Goal: Task Accomplishment & Management: Manage account settings

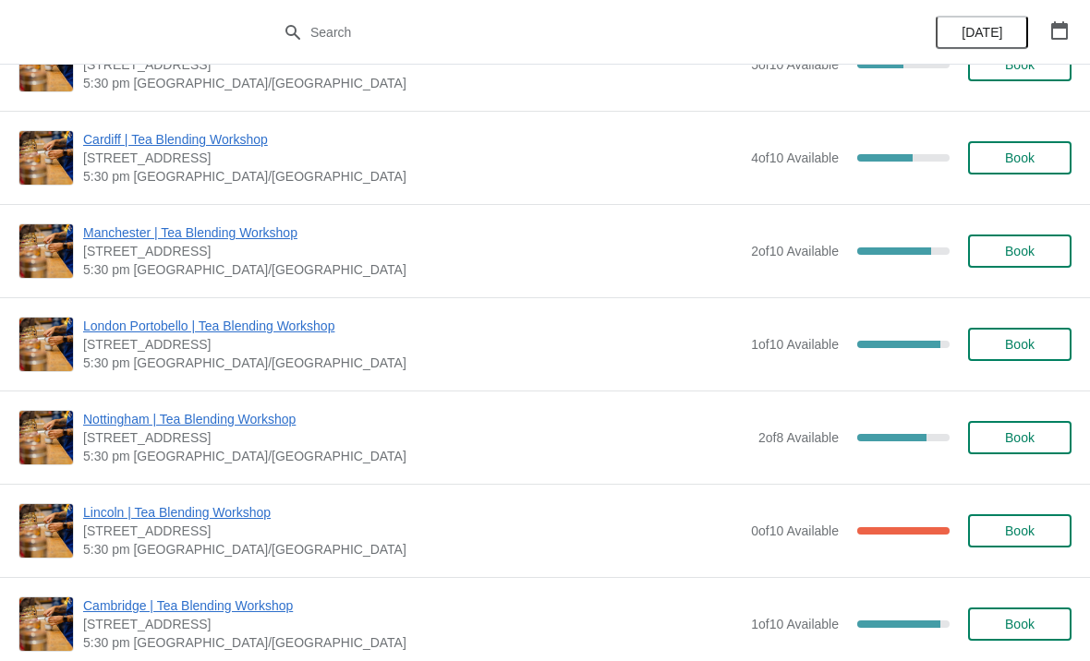
scroll to position [309, 0]
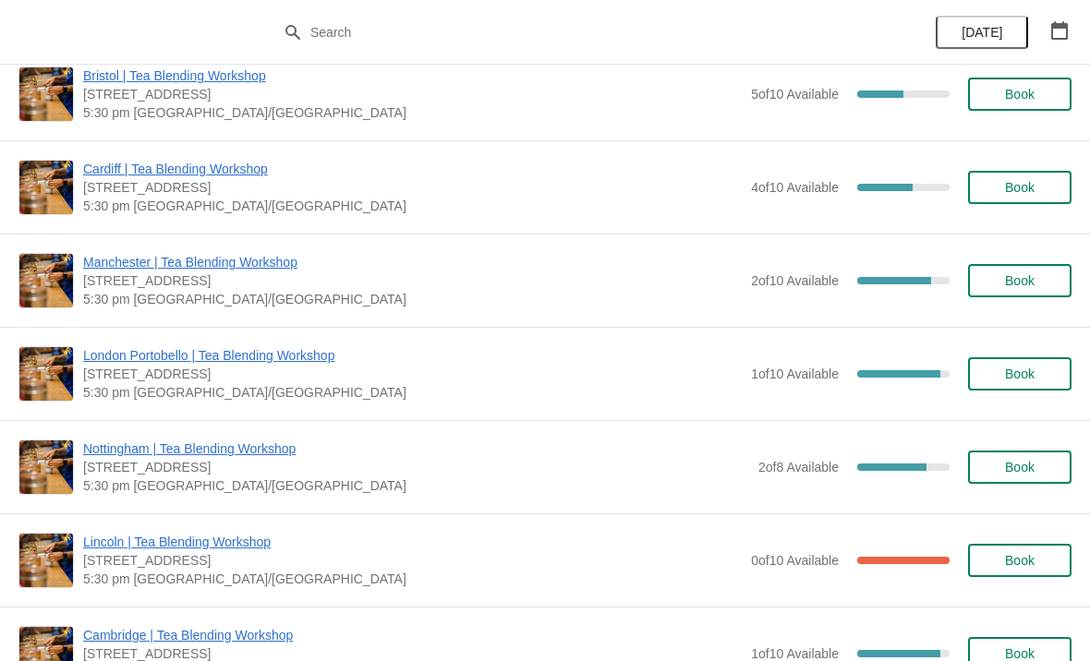
click at [291, 256] on span "Manchester | Tea Blending Workshop" at bounding box center [412, 262] width 658 height 18
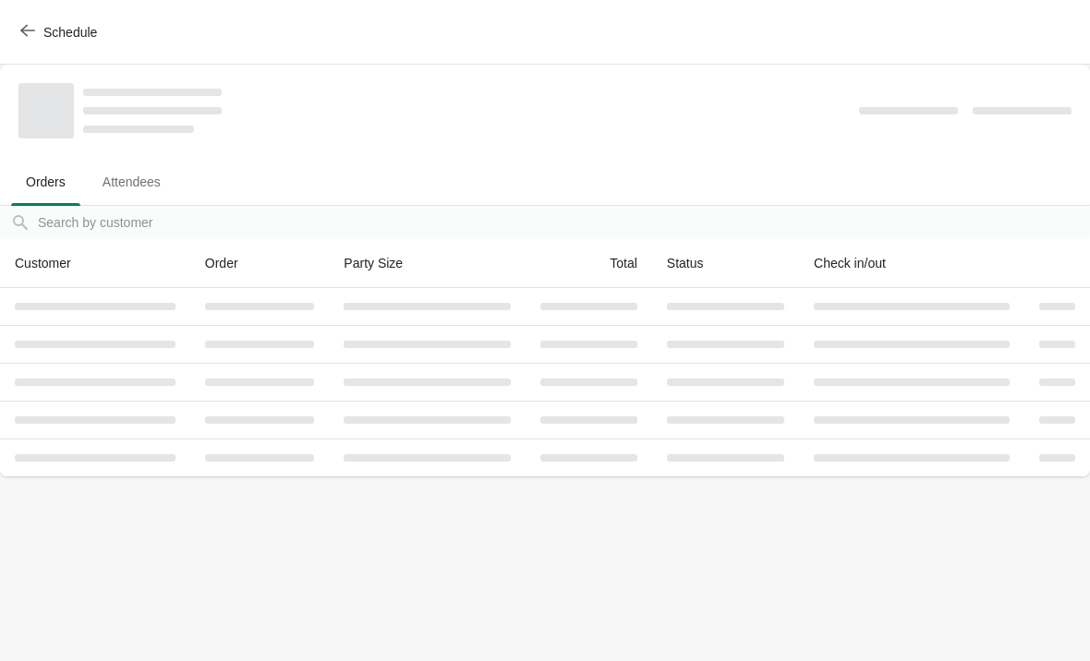
scroll to position [0, 0]
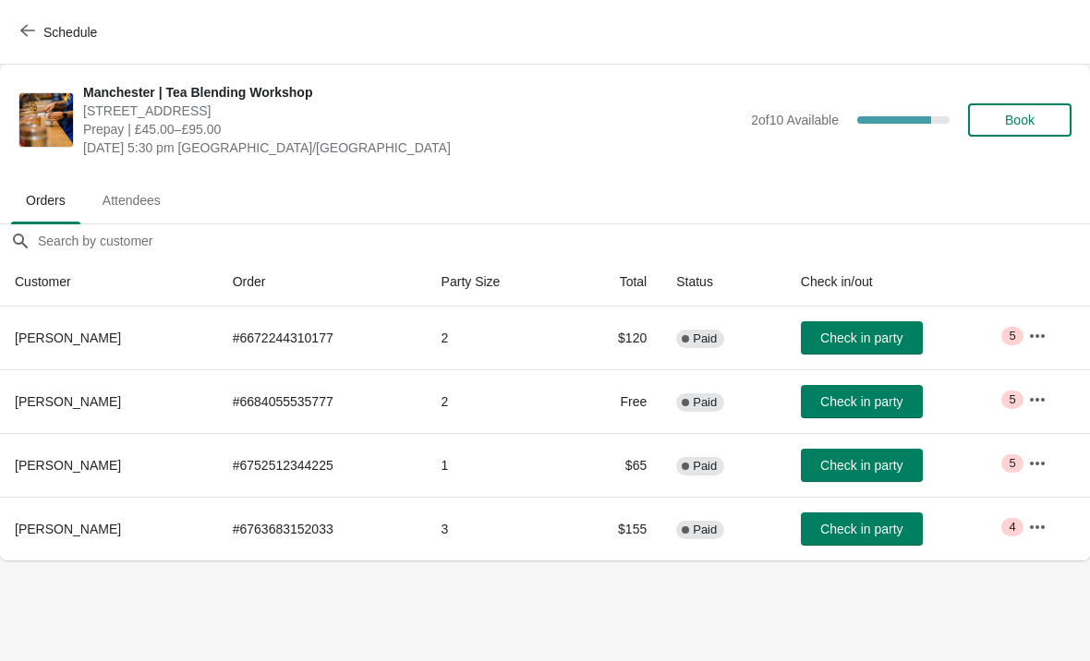
click at [1024, 346] on button "button" at bounding box center [1036, 336] width 33 height 33
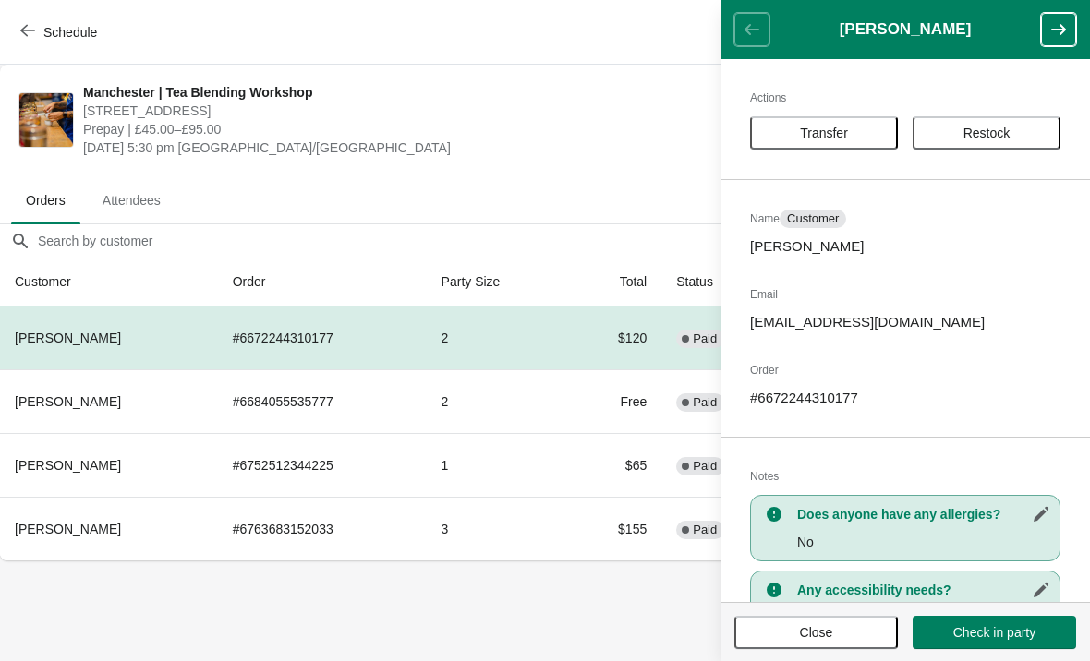
click at [594, 156] on span "[DATE] 5:30 pm [GEOGRAPHIC_DATA]/[GEOGRAPHIC_DATA]" at bounding box center [412, 148] width 658 height 18
click at [619, 200] on ul "Orders Attendees" at bounding box center [544, 199] width 1075 height 48
click at [863, 636] on span "Close" at bounding box center [816, 632] width 130 height 15
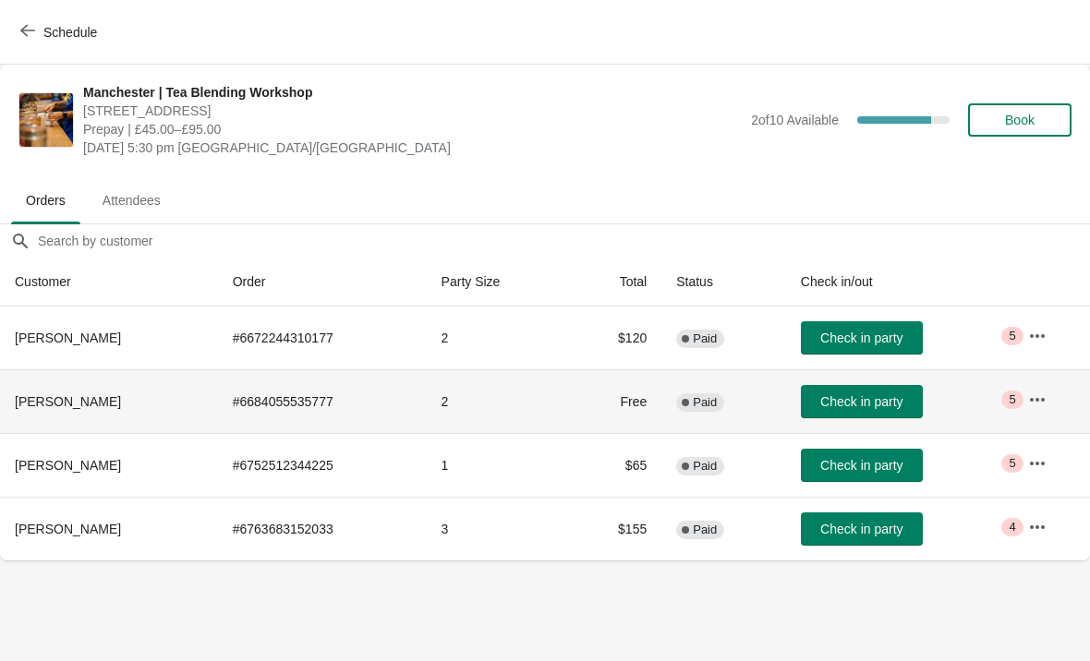
click at [261, 382] on td "# 6684055535777" at bounding box center [322, 401] width 209 height 64
click at [272, 353] on td "# 6672244310177" at bounding box center [322, 338] width 209 height 63
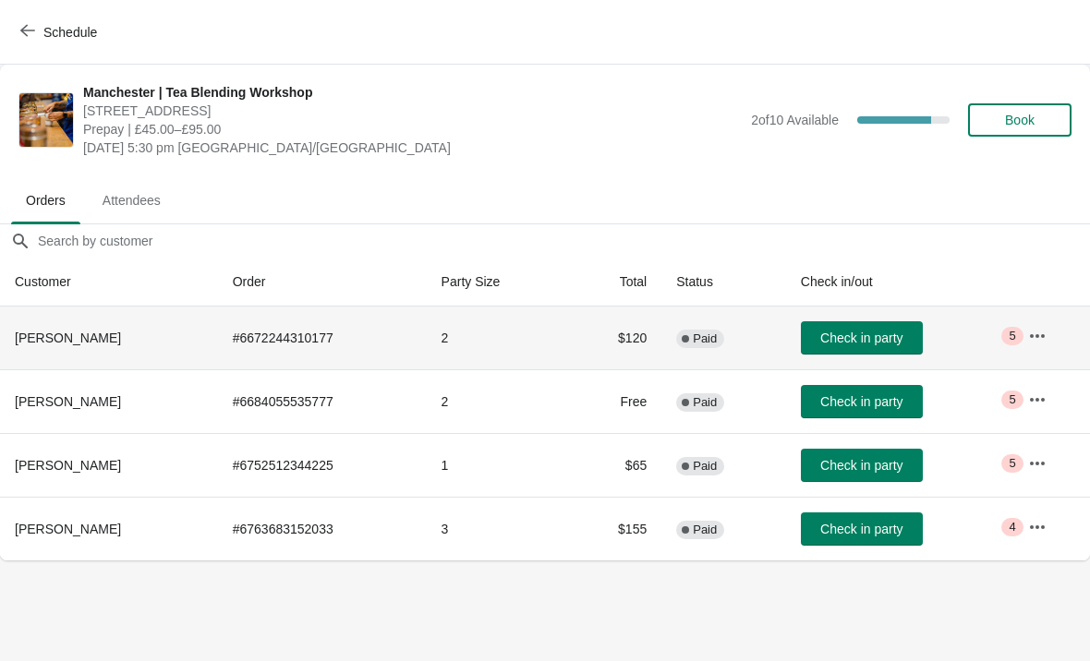
click at [288, 340] on td "# 6672244310177" at bounding box center [322, 338] width 209 height 63
click at [151, 184] on span "Attendees" at bounding box center [132, 200] width 88 height 33
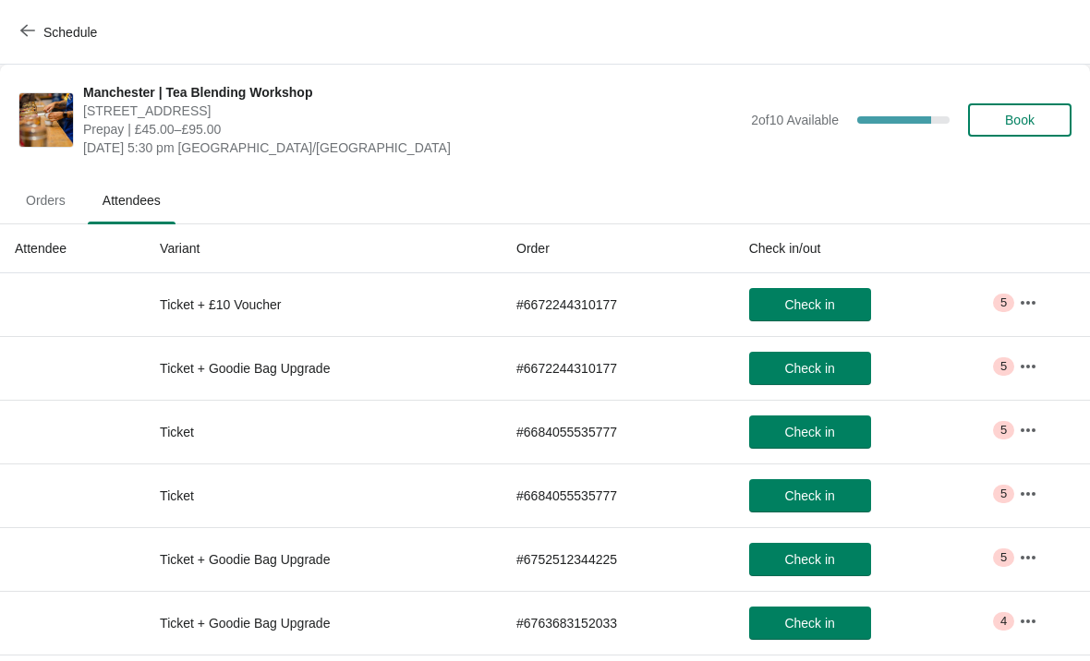
click at [1036, 299] on icon "button" at bounding box center [1028, 303] width 18 height 18
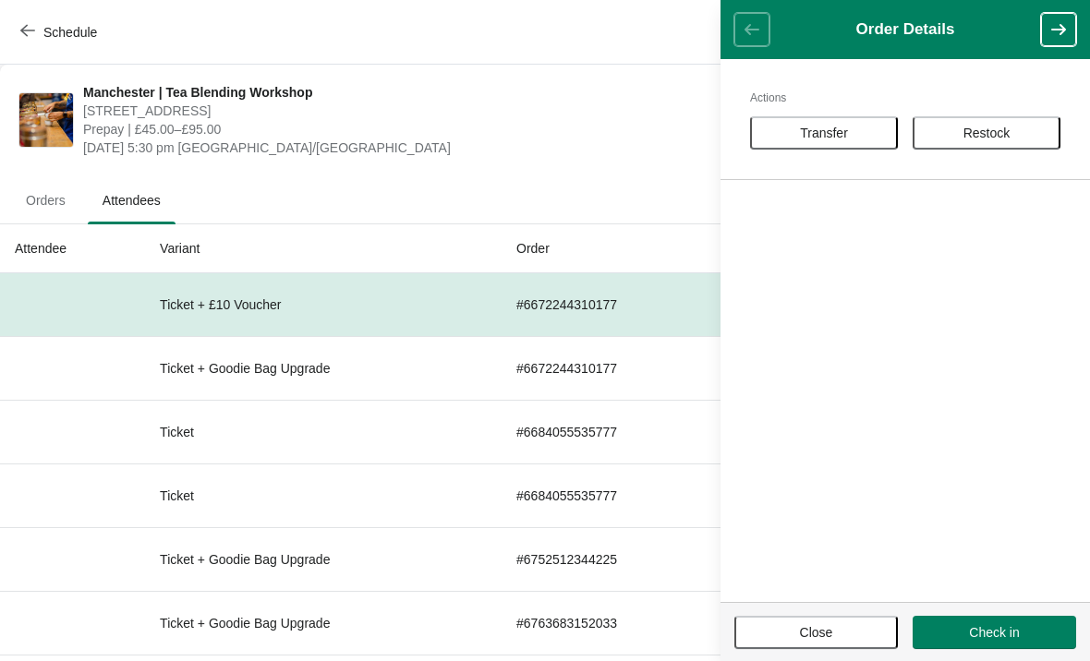
click at [837, 620] on button "Close" at bounding box center [815, 632] width 163 height 33
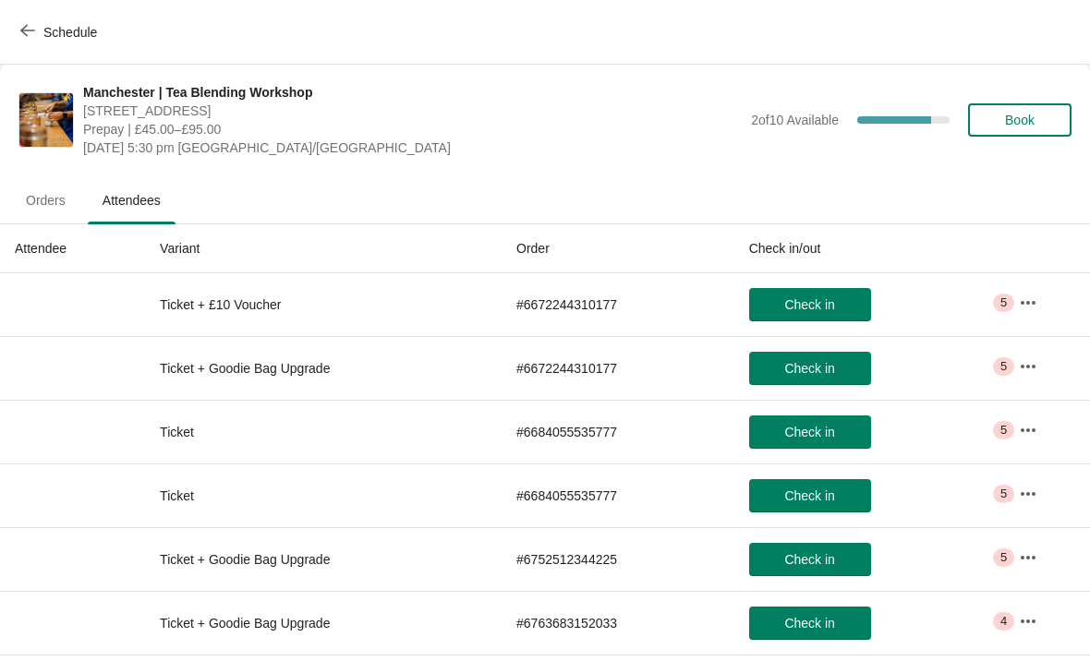
click at [1037, 296] on icon "button" at bounding box center [1028, 303] width 18 height 18
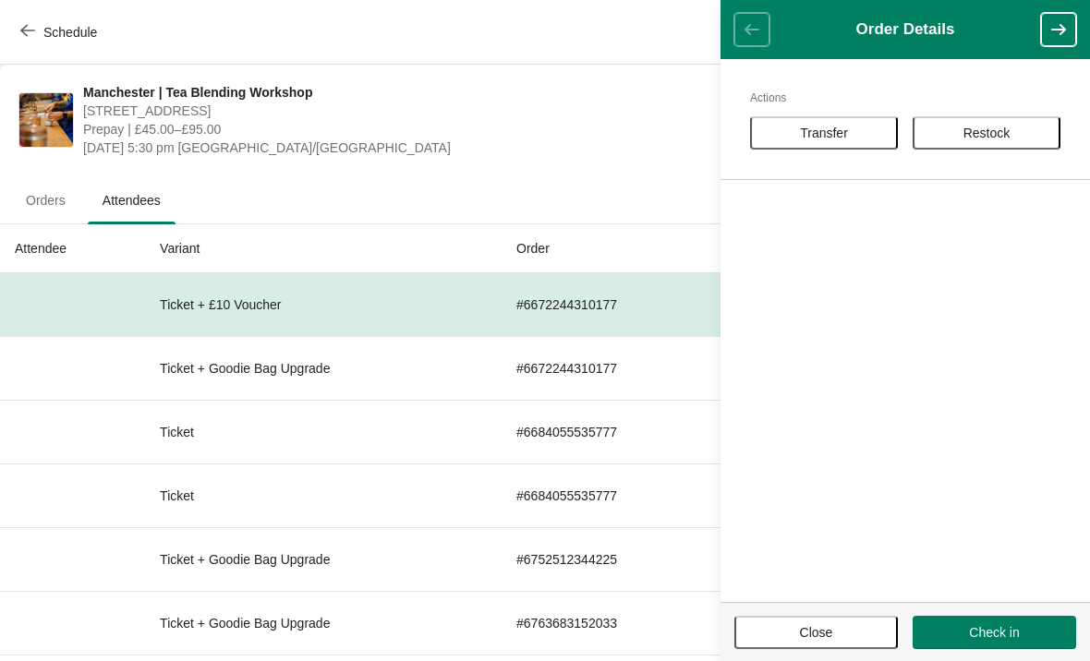
click at [841, 648] on button "Close" at bounding box center [815, 632] width 163 height 33
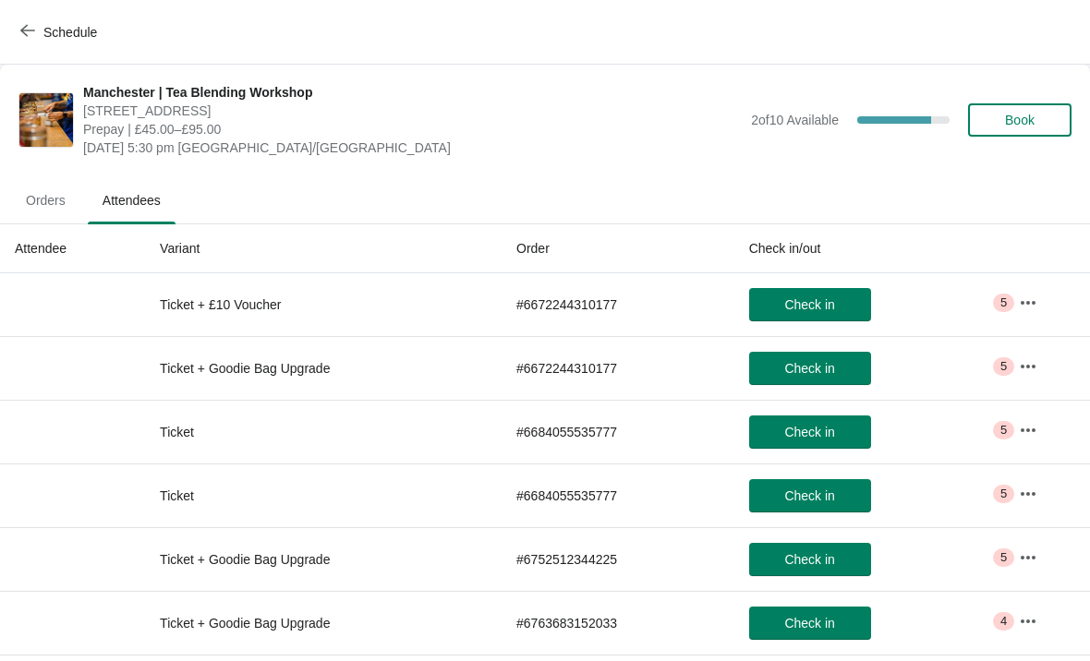
click at [39, 203] on span "Orders" at bounding box center [45, 200] width 69 height 33
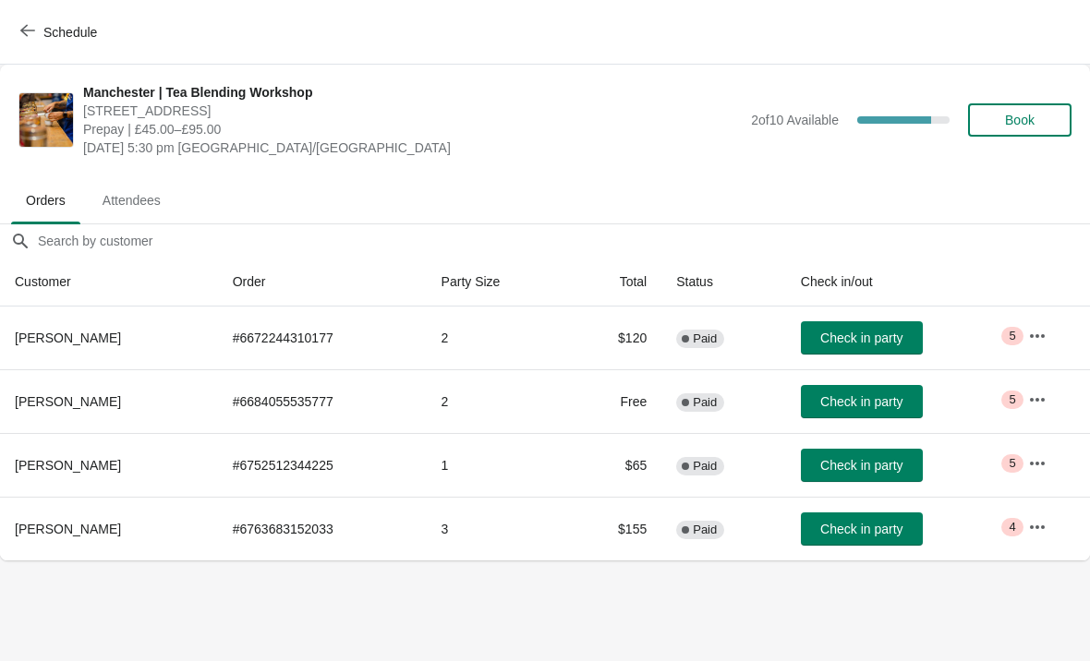
click at [138, 178] on button "Attendees" at bounding box center [131, 200] width 95 height 48
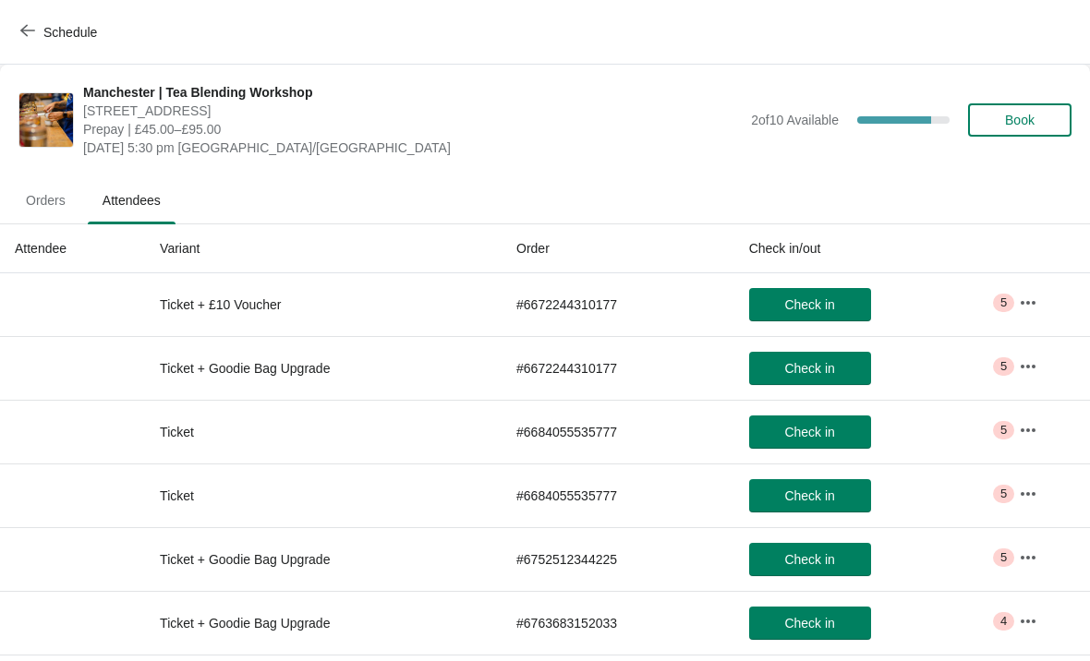
click at [60, 200] on span "Orders" at bounding box center [45, 200] width 69 height 33
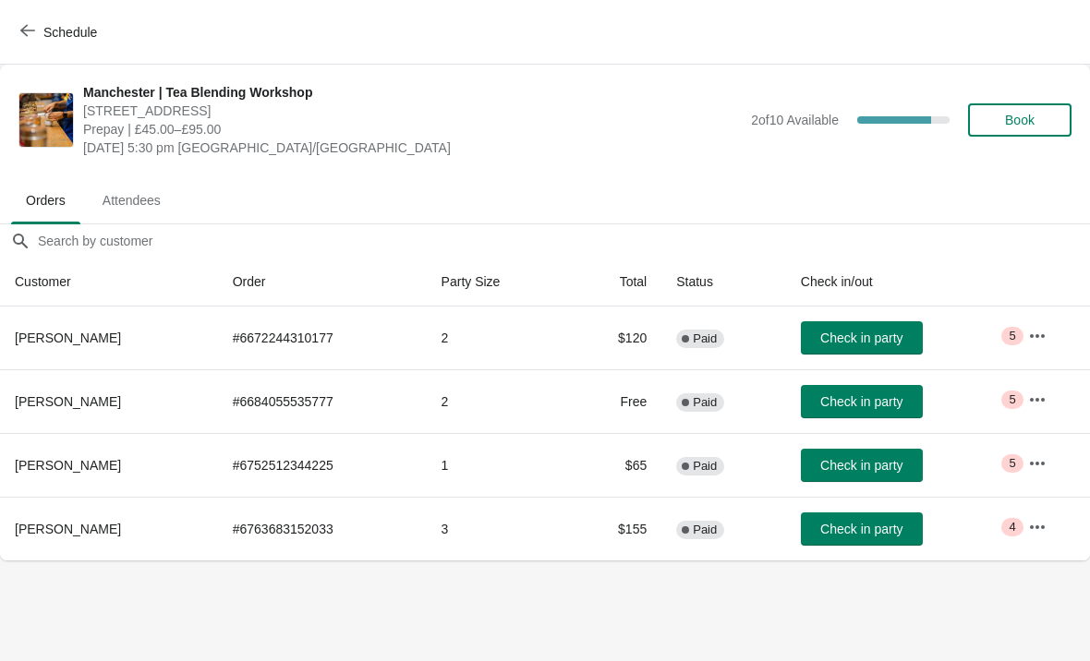
click at [156, 185] on span "Attendees" at bounding box center [132, 200] width 88 height 33
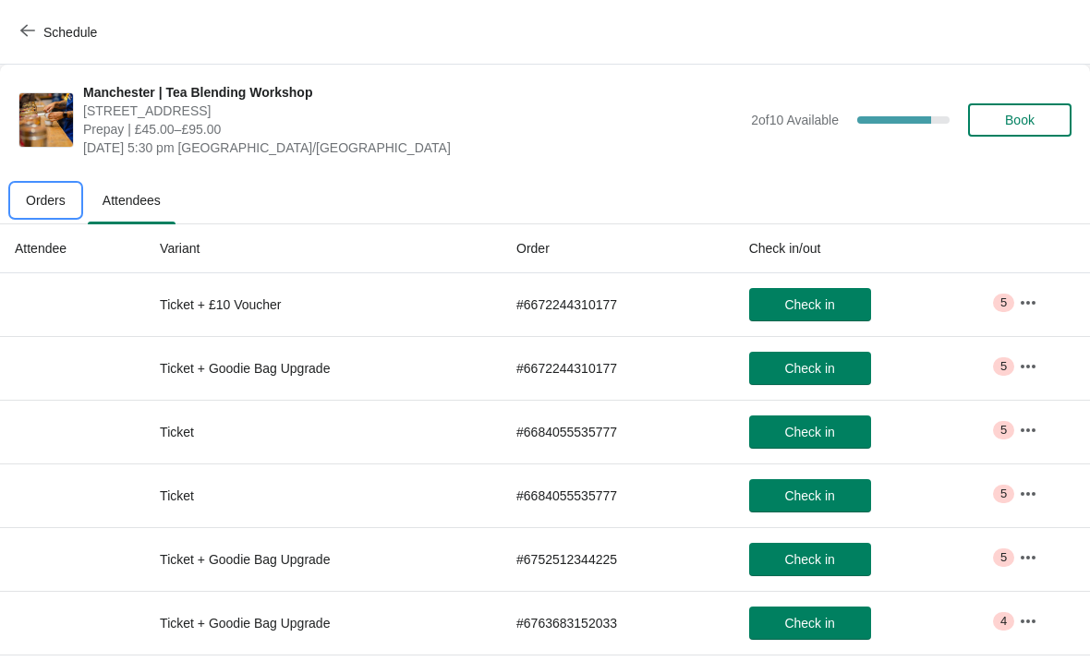
click at [55, 199] on span "Orders" at bounding box center [45, 200] width 69 height 33
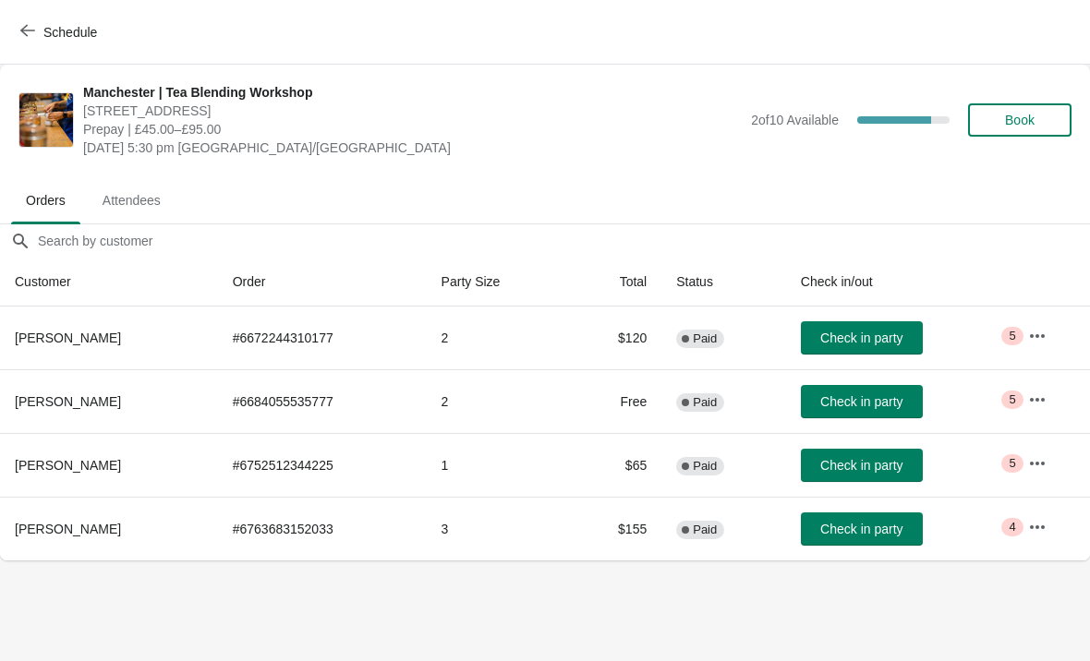
click at [134, 199] on span "Attendees" at bounding box center [132, 200] width 88 height 33
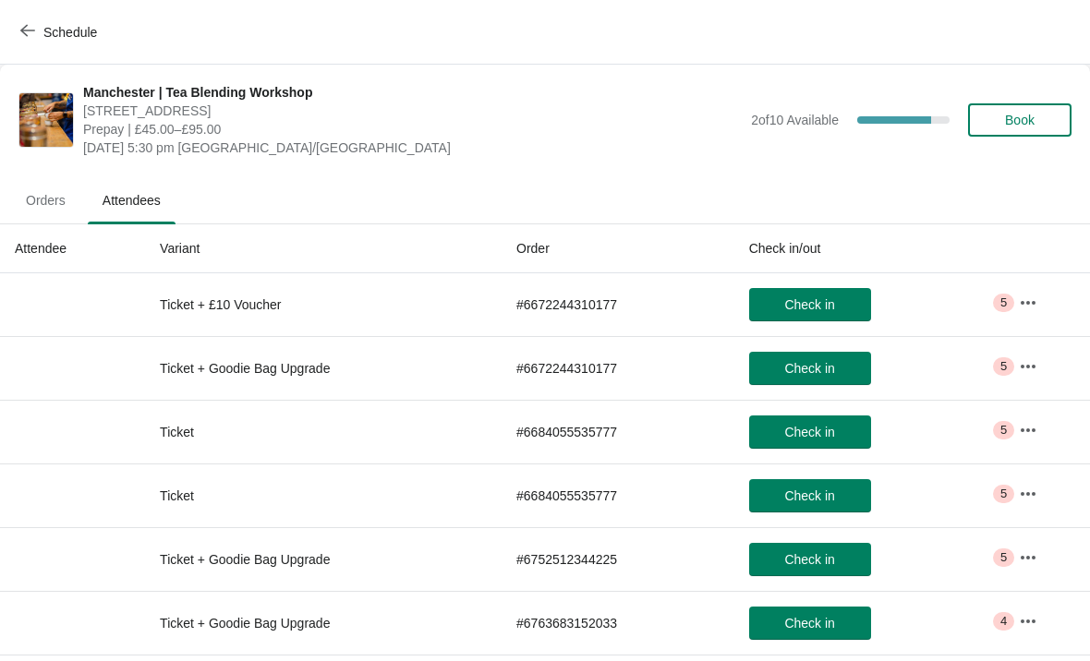
click at [49, 184] on span "Orders" at bounding box center [45, 200] width 69 height 33
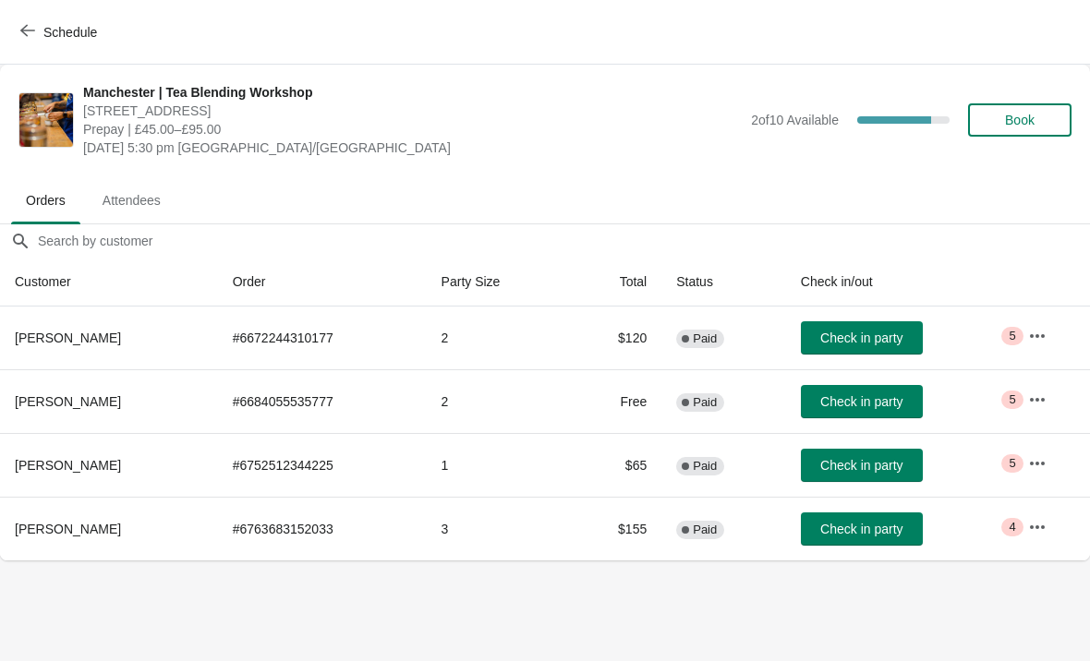
click at [122, 188] on span "Attendees" at bounding box center [132, 200] width 88 height 33
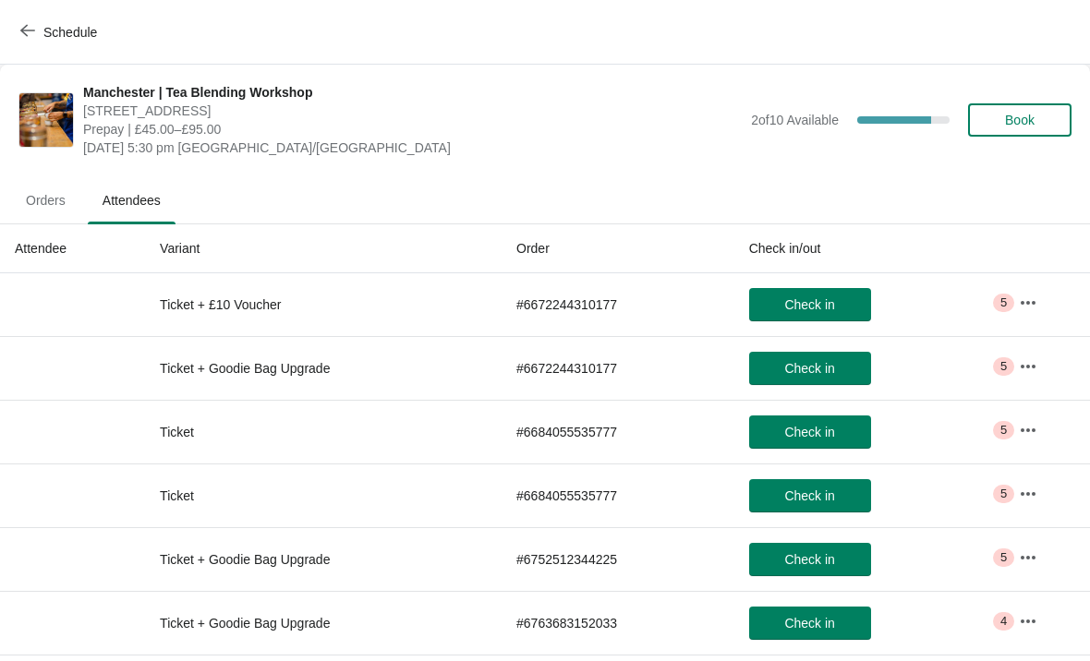
click at [46, 205] on span "Orders" at bounding box center [45, 200] width 69 height 33
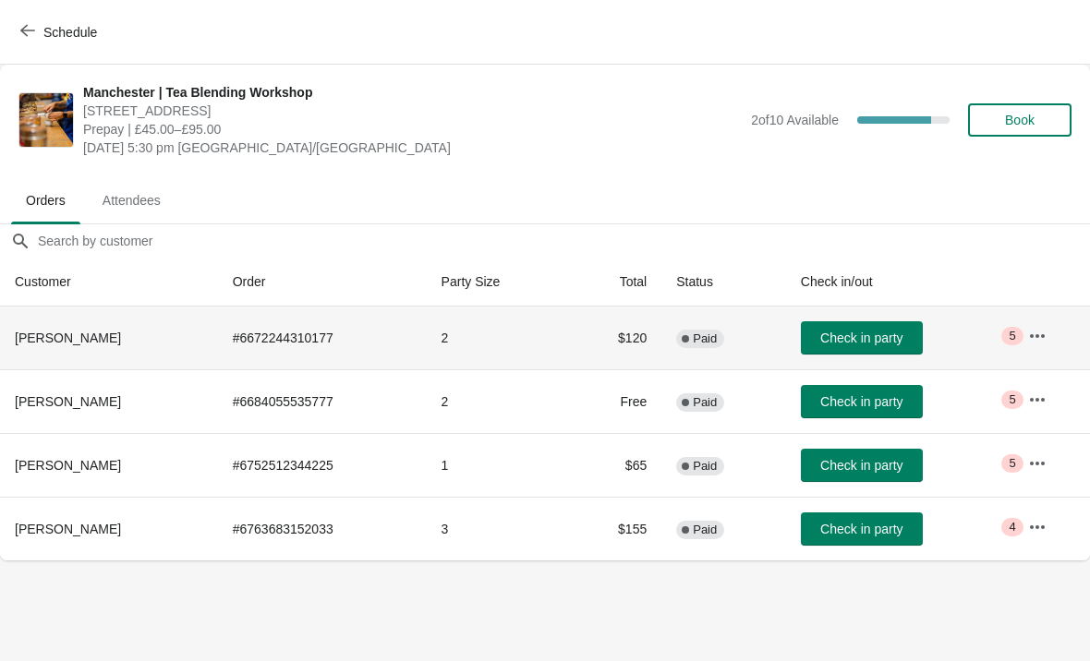
click at [385, 354] on td "# 6672244310177" at bounding box center [322, 338] width 209 height 63
click at [1026, 336] on button "button" at bounding box center [1036, 336] width 33 height 33
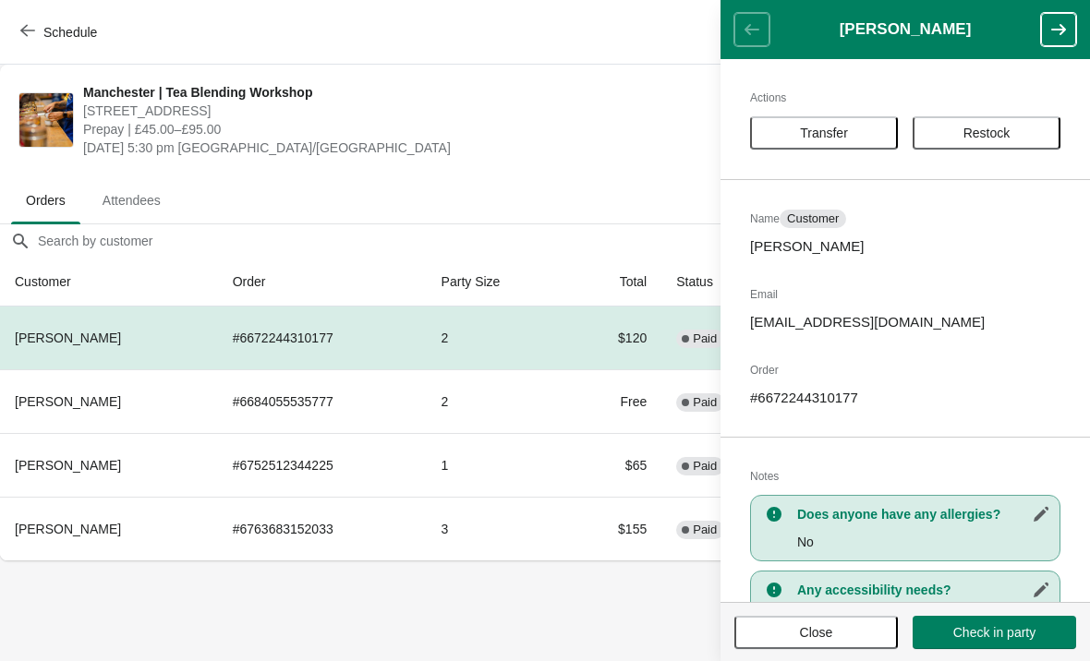
click at [503, 208] on ul "Orders Attendees" at bounding box center [544, 199] width 1075 height 48
click at [815, 634] on span "Close" at bounding box center [816, 632] width 33 height 15
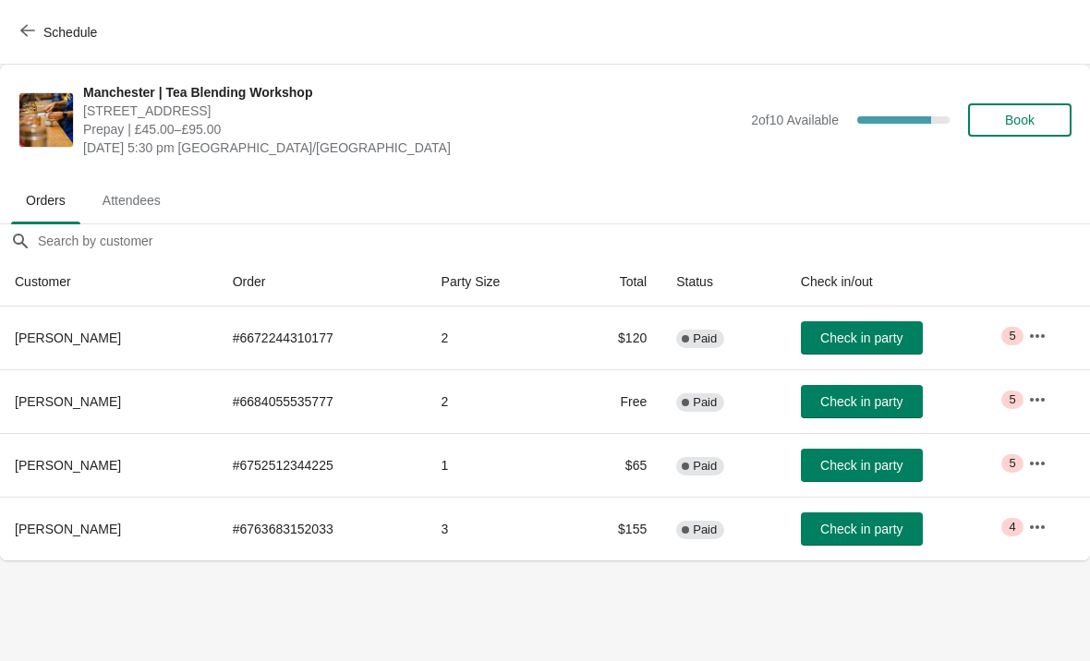
click at [145, 201] on span "Attendees" at bounding box center [132, 200] width 88 height 33
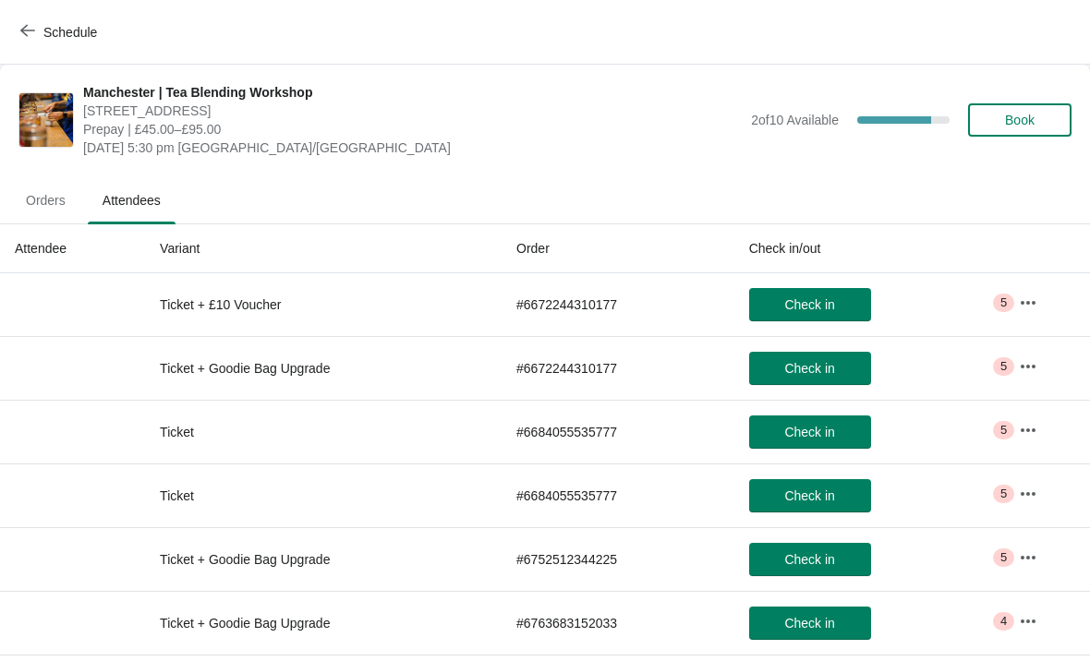
click at [51, 187] on span "Orders" at bounding box center [45, 200] width 69 height 33
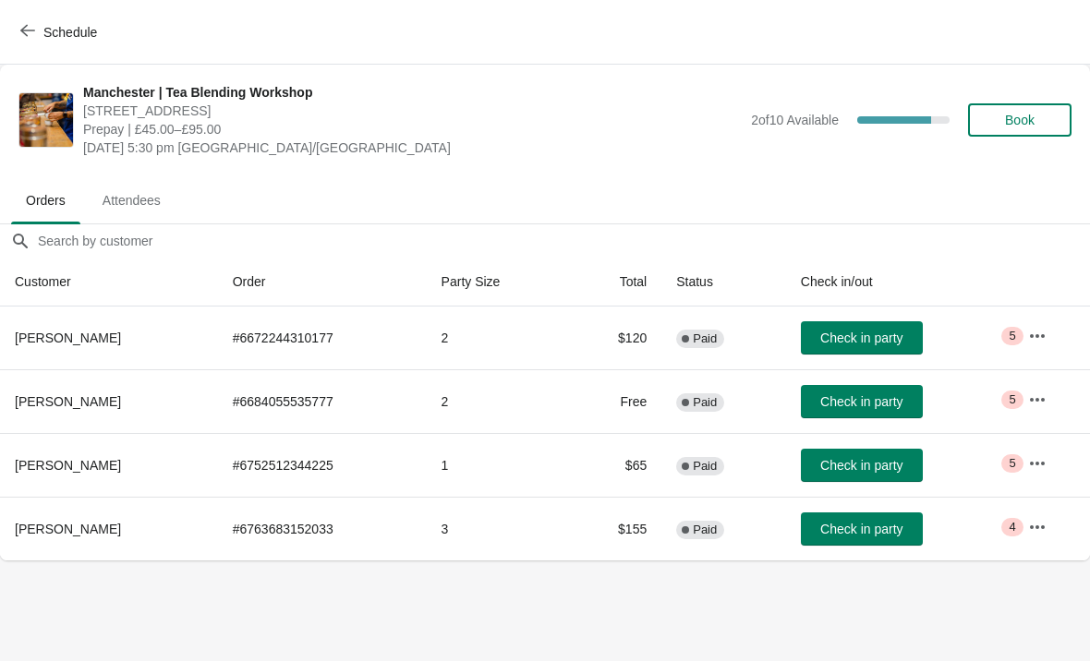
click at [138, 206] on span "Attendees" at bounding box center [132, 200] width 88 height 33
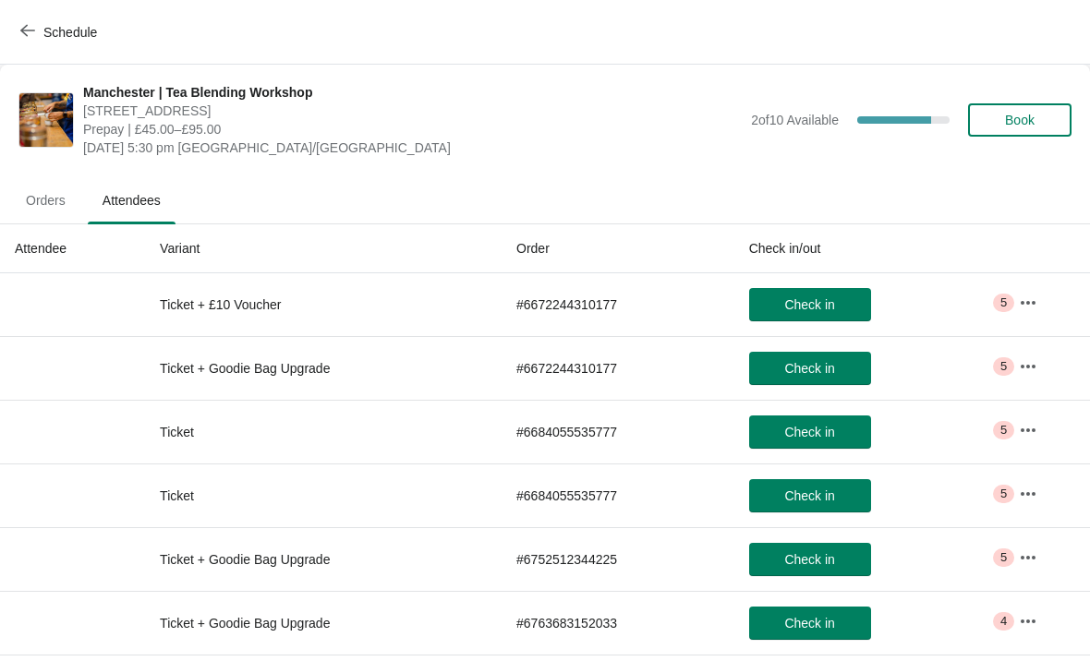
click at [46, 194] on span "Orders" at bounding box center [45, 200] width 69 height 33
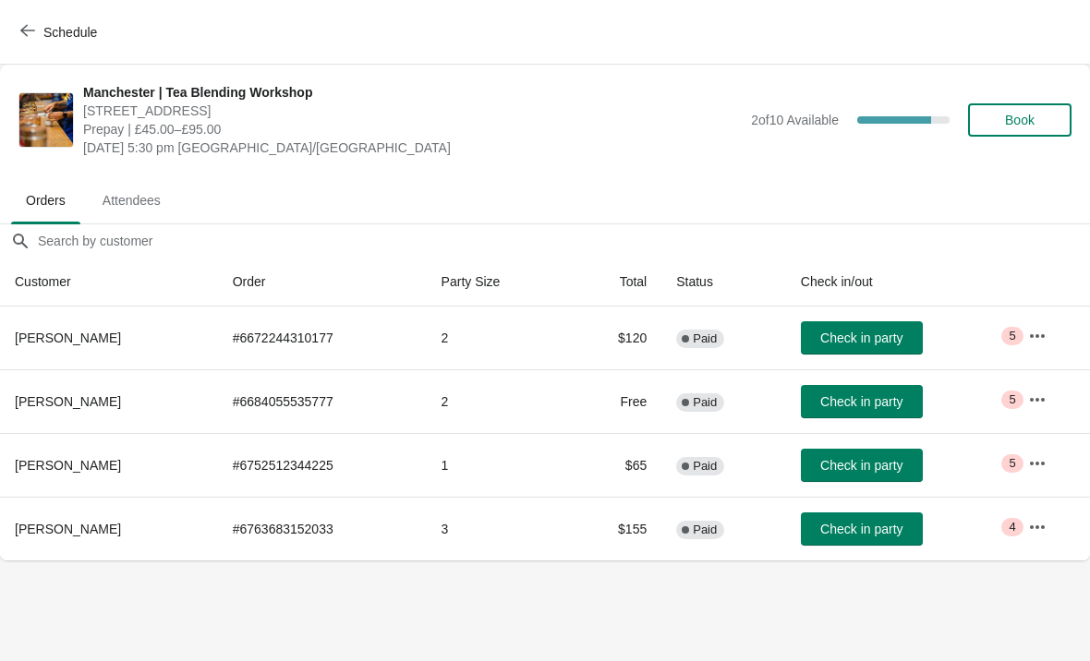
click at [167, 186] on span "Attendees" at bounding box center [132, 200] width 88 height 33
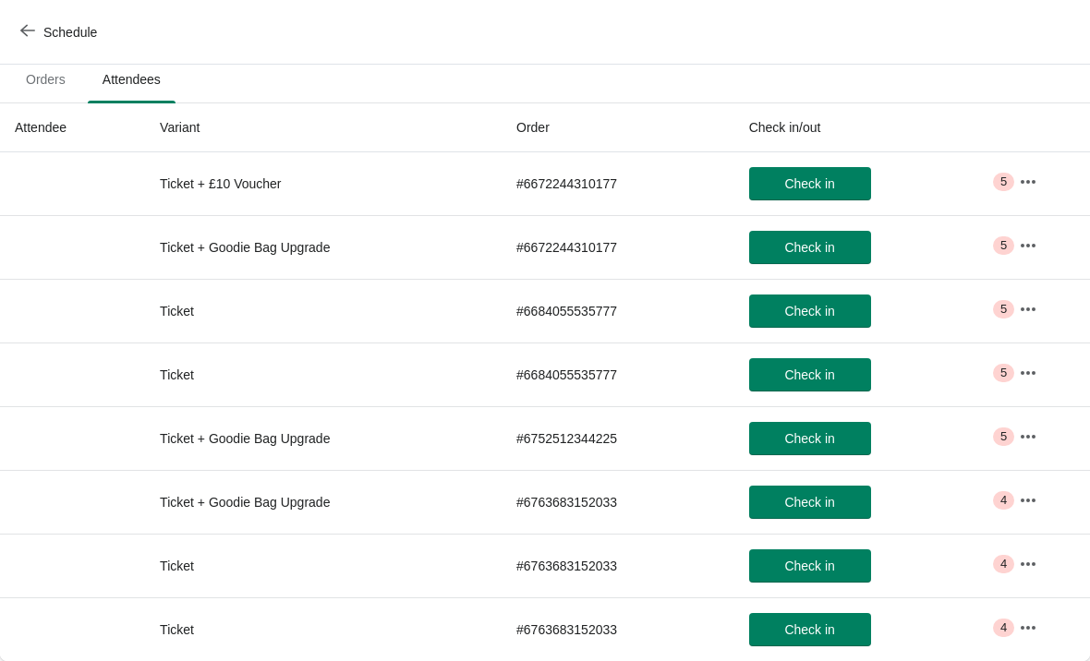
scroll to position [121, 0]
click at [65, 79] on span "Orders" at bounding box center [45, 79] width 69 height 33
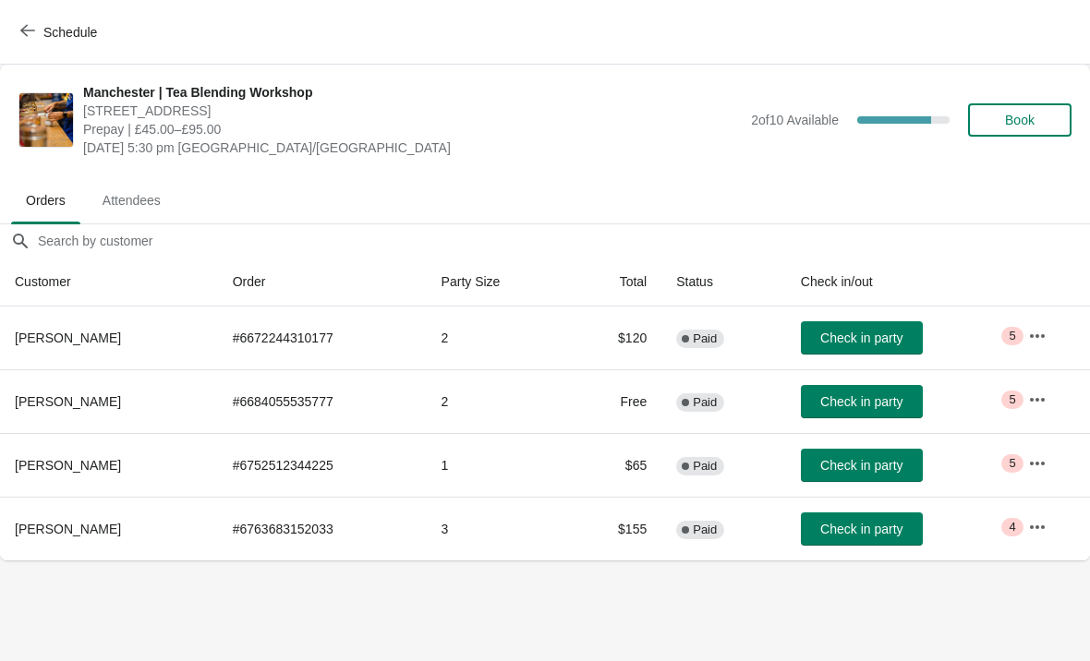
click at [154, 200] on span "Attendees" at bounding box center [132, 200] width 88 height 33
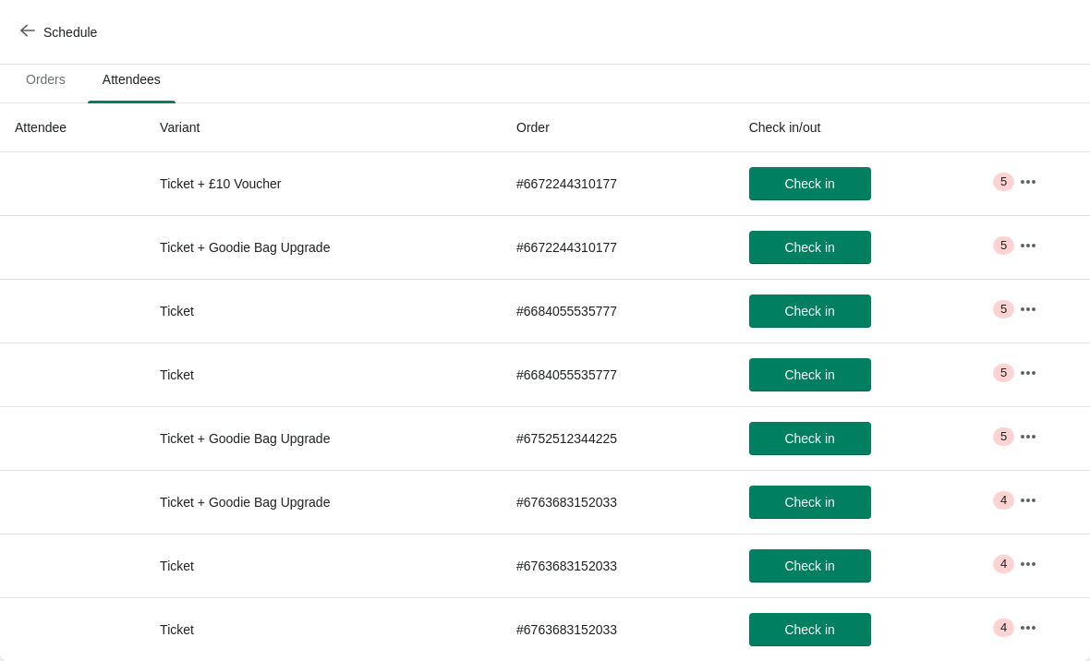
scroll to position [121, 0]
click at [52, 76] on span "Orders" at bounding box center [45, 79] width 69 height 33
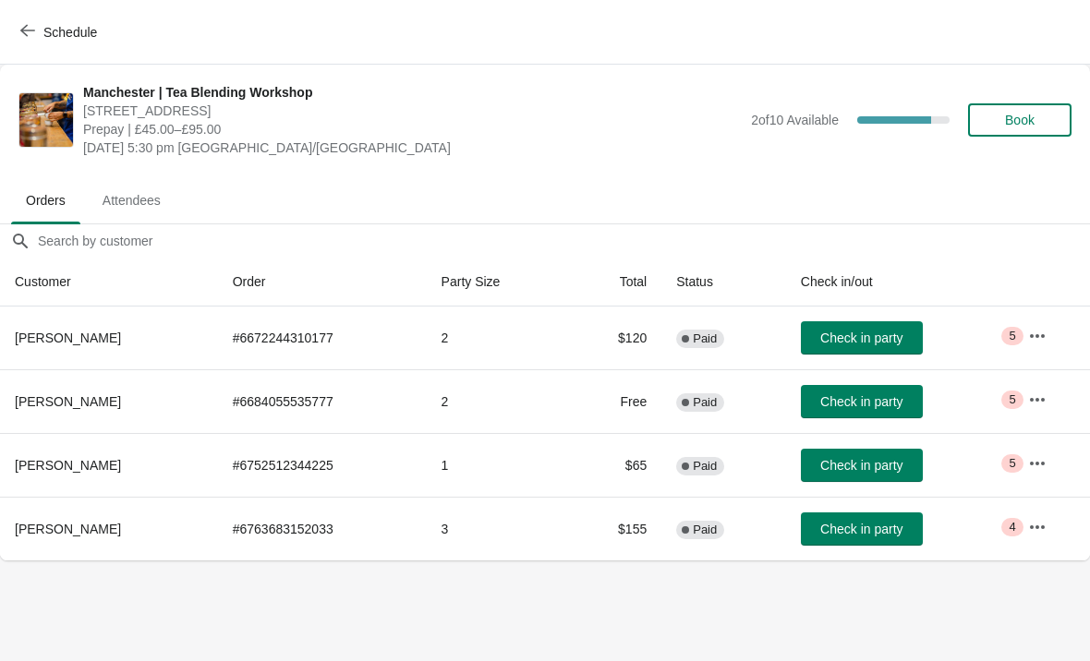
click at [39, 202] on span "Orders" at bounding box center [45, 200] width 69 height 33
click at [153, 184] on span "Attendees" at bounding box center [132, 200] width 88 height 33
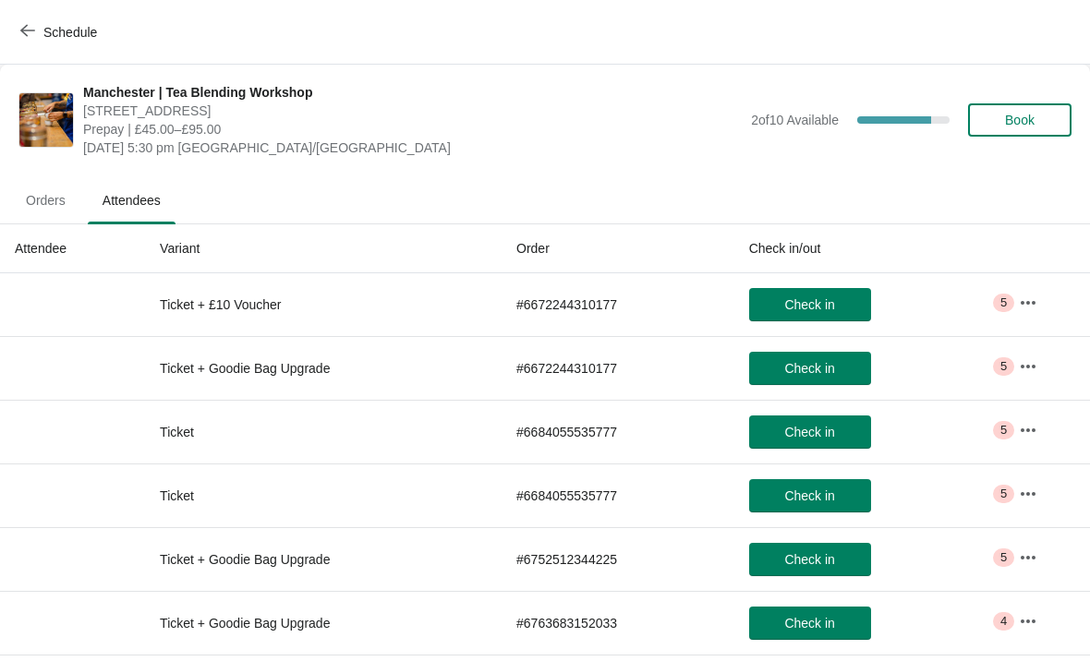
click at [46, 189] on span "Orders" at bounding box center [45, 200] width 69 height 33
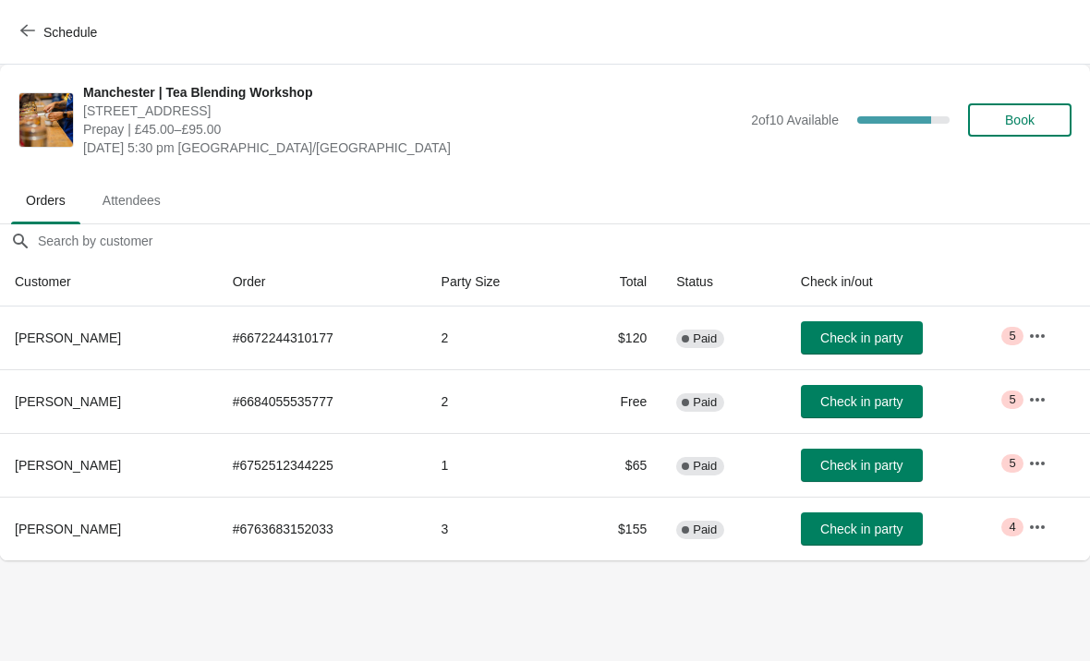
click at [152, 189] on span "Attendees" at bounding box center [132, 200] width 88 height 33
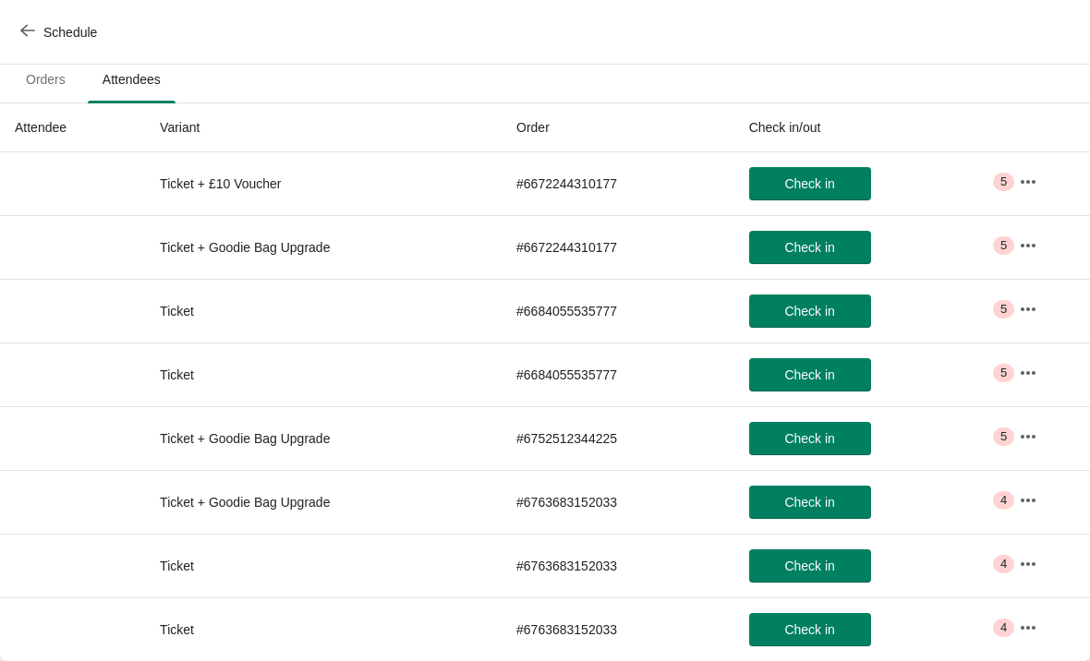
scroll to position [121, 0]
click at [59, 66] on span "Orders" at bounding box center [45, 79] width 69 height 33
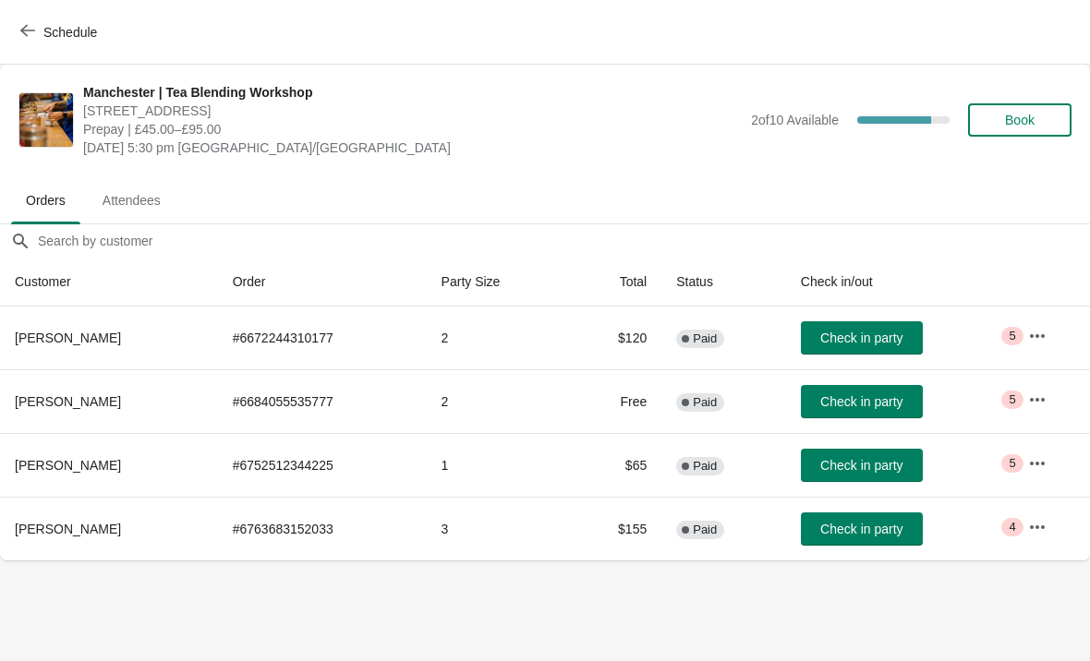
scroll to position [0, 0]
